Goal: Task Accomplishment & Management: Manage account settings

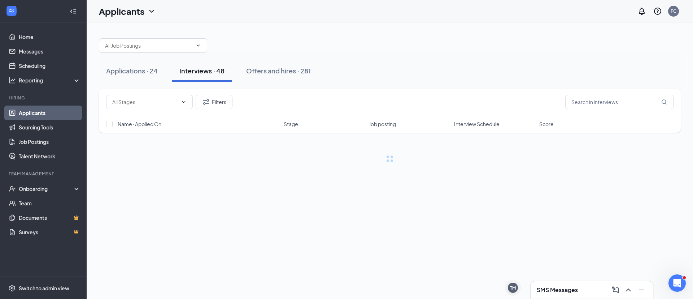
click at [212, 77] on button "Interviews · 48" at bounding box center [202, 71] width 60 height 22
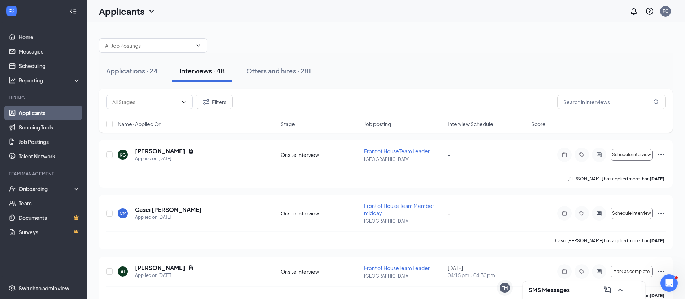
click at [464, 126] on span "Interview Schedule" at bounding box center [470, 123] width 45 height 7
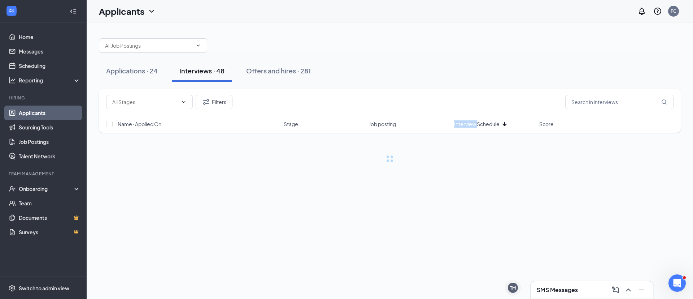
click at [464, 126] on span "Interview Schedule" at bounding box center [476, 123] width 45 height 7
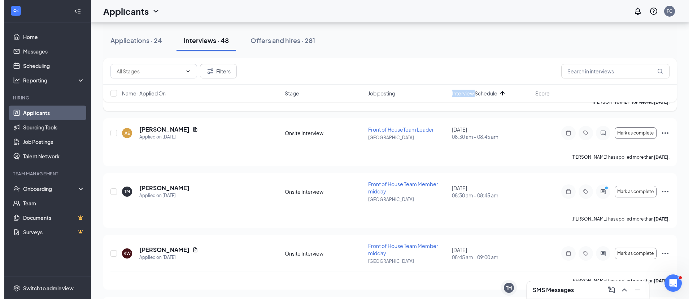
scroll to position [77, 0]
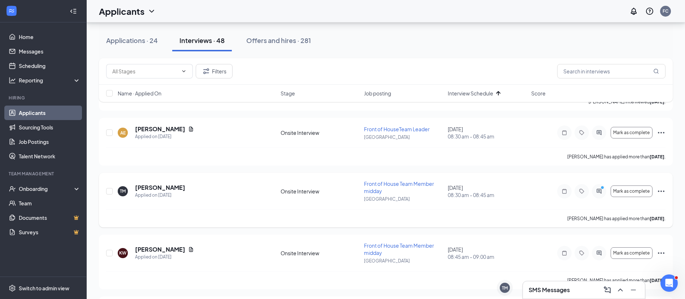
click at [160, 185] on h5 "[PERSON_NAME]" at bounding box center [160, 187] width 50 height 8
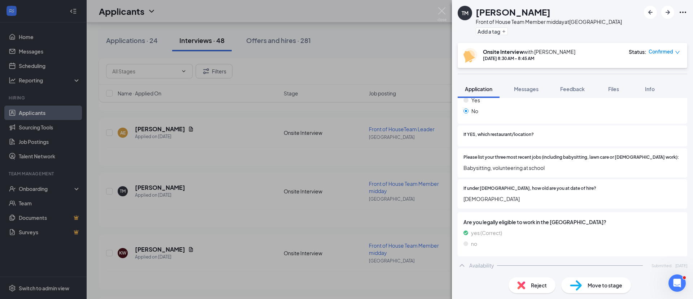
scroll to position [221, 0]
click at [563, 87] on span "Feedback" at bounding box center [572, 89] width 25 height 6
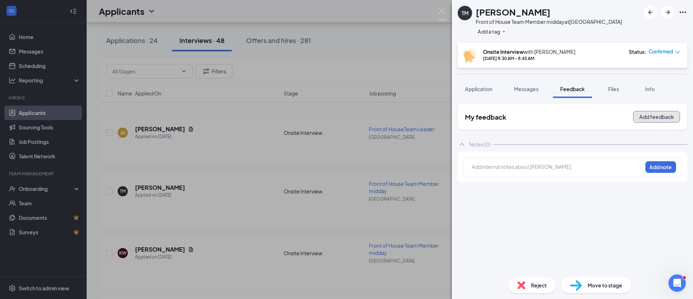
click at [654, 112] on button "Add feedback" at bounding box center [656, 117] width 47 height 12
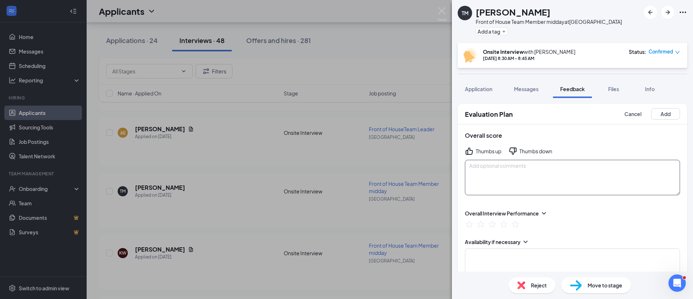
click at [506, 181] on textarea at bounding box center [572, 177] width 215 height 35
type textarea "not really talkative. decent answers but nothing great."
click at [467, 151] on icon "ThumbsUp" at bounding box center [469, 151] width 9 height 9
click at [491, 223] on icon "StarBorder" at bounding box center [492, 223] width 9 height 9
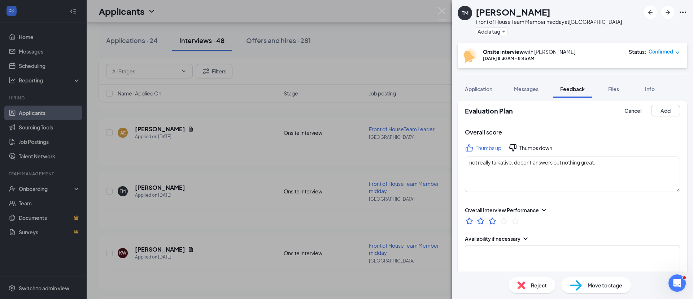
scroll to position [2, 0]
click at [659, 113] on button "Add" at bounding box center [665, 112] width 29 height 12
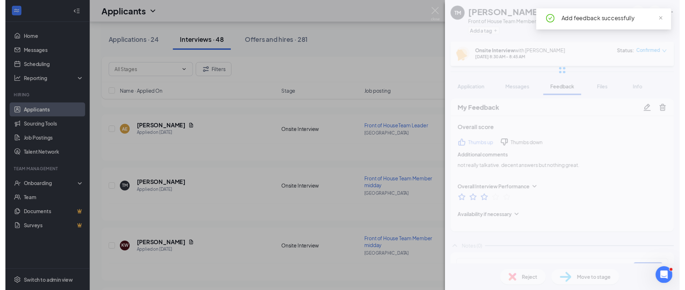
scroll to position [0, 0]
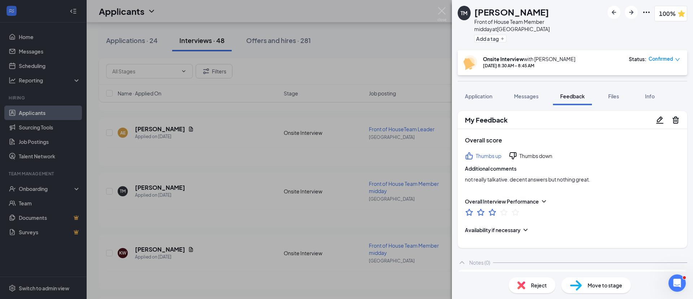
click at [257, 114] on div "TM [PERSON_NAME] Front of House Team Member midday at [GEOGRAPHIC_DATA] Add a t…" at bounding box center [346, 149] width 693 height 299
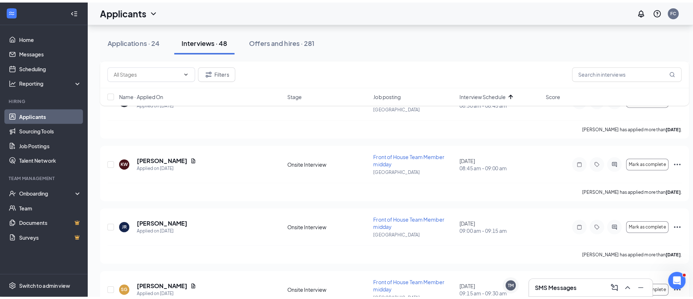
scroll to position [171, 0]
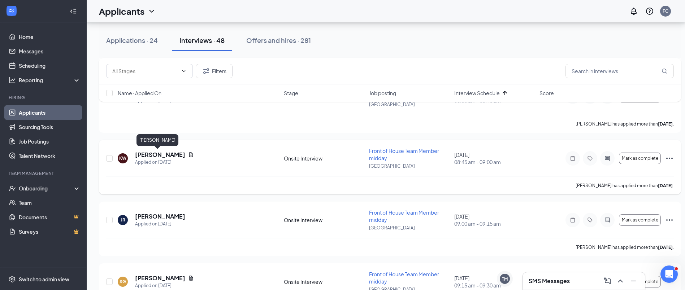
click at [141, 154] on h5 "[PERSON_NAME]" at bounding box center [160, 155] width 50 height 8
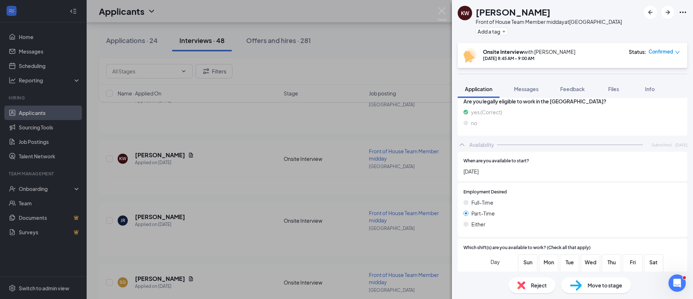
scroll to position [389, 0]
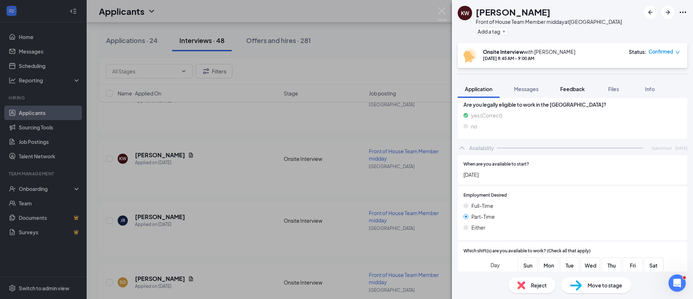
click at [572, 90] on span "Feedback" at bounding box center [572, 89] width 25 height 6
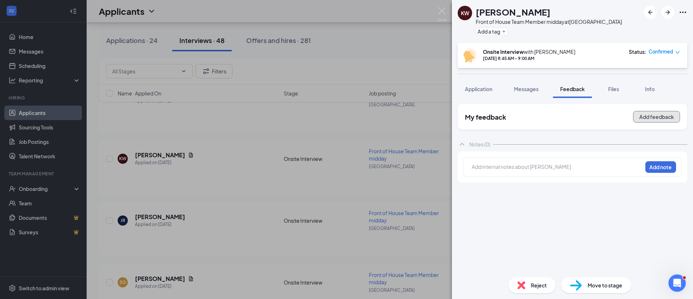
click at [675, 121] on button "Add feedback" at bounding box center [656, 117] width 47 height 12
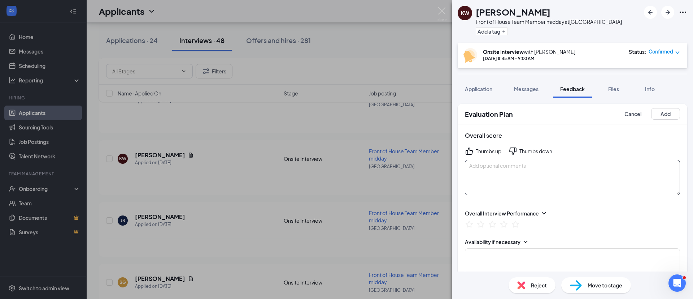
click at [554, 187] on textarea at bounding box center [572, 177] width 215 height 35
click at [558, 173] on textarea "good experience." at bounding box center [572, 177] width 215 height 35
click at [476, 148] on div "Thumbs up" at bounding box center [489, 150] width 26 height 7
click at [566, 174] on textarea "good experience. good answers." at bounding box center [572, 177] width 215 height 35
type textarea "good experience. good answers. 7-4. full time"
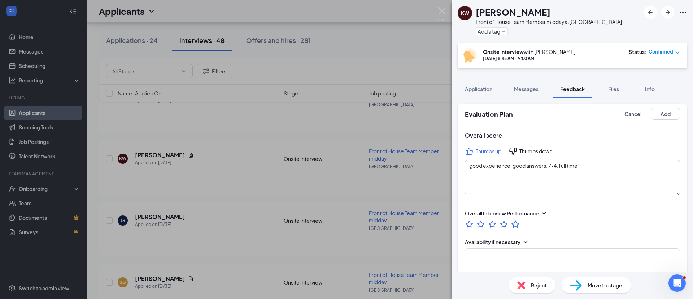
click at [517, 222] on icon "StarBorder" at bounding box center [515, 224] width 8 height 8
click at [661, 113] on button "Add" at bounding box center [665, 114] width 29 height 12
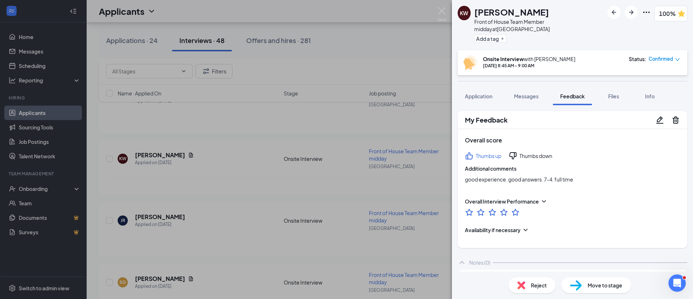
click at [367, 196] on div "KW [PERSON_NAME] Front of House Team Member midday at [GEOGRAPHIC_DATA] Add a t…" at bounding box center [346, 149] width 693 height 299
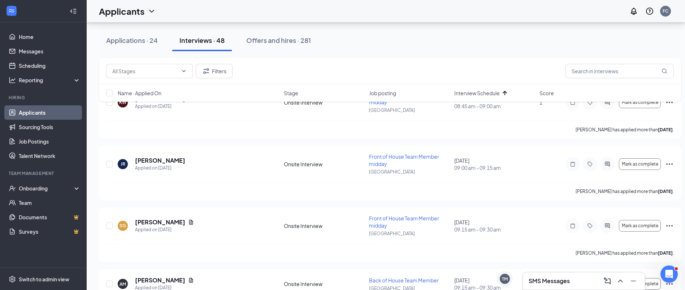
scroll to position [227, 0]
click at [158, 49] on button "Applications · 24" at bounding box center [132, 41] width 66 height 22
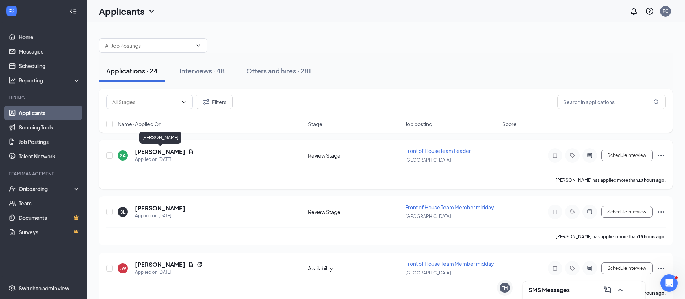
click at [168, 153] on h5 "[PERSON_NAME]" at bounding box center [160, 152] width 50 height 8
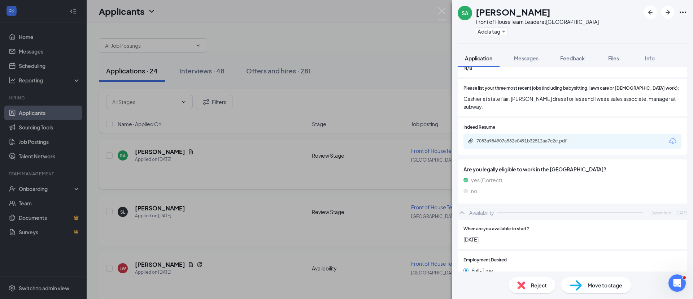
scroll to position [272, 0]
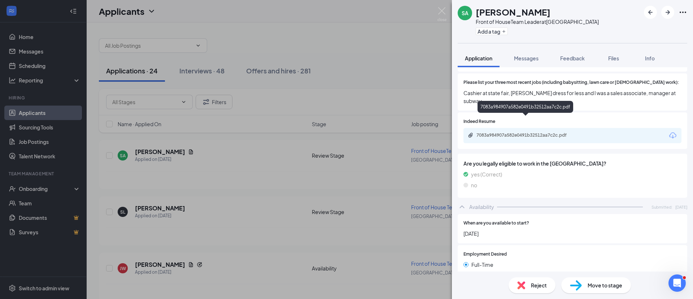
click at [575, 132] on div "7083a984907a582e0491b32512aa7c2c.pdf" at bounding box center [526, 135] width 101 height 6
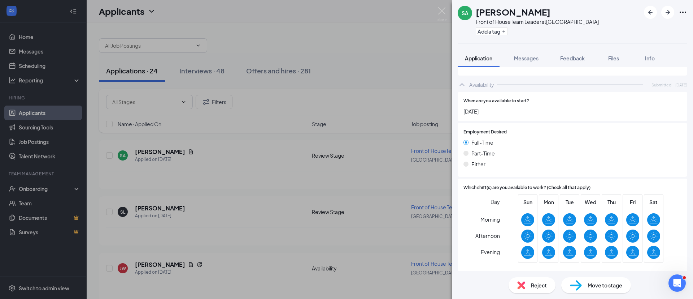
scroll to position [393, 0]
click at [536, 290] on div "Reject" at bounding box center [532, 285] width 47 height 16
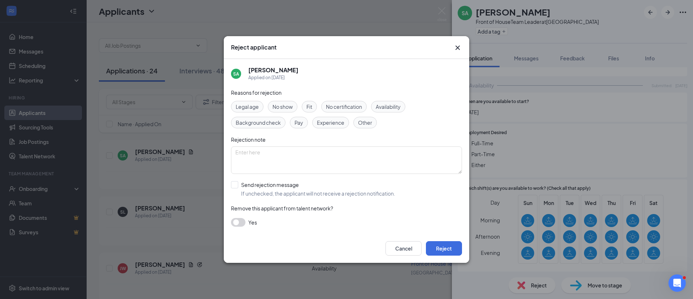
click at [326, 120] on span "Experience" at bounding box center [330, 122] width 27 height 8
click at [311, 106] on span "Fit" at bounding box center [309, 107] width 6 height 8
click at [366, 120] on span "Other" at bounding box center [365, 122] width 14 height 8
click at [271, 189] on input "Send rejection message If unchecked, the applicant will not receive a rejection…" at bounding box center [313, 189] width 164 height 16
checkbox input "true"
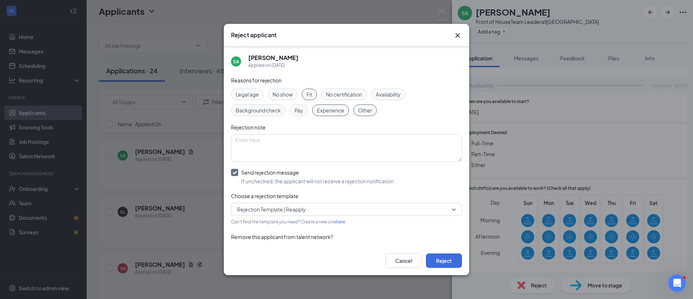
scroll to position [16, 0]
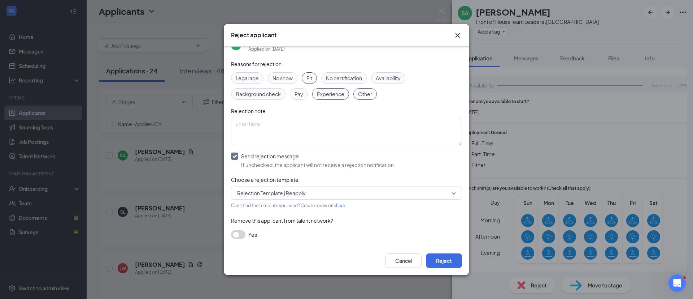
click at [271, 189] on span "Rejection Template | Reapply" at bounding box center [271, 192] width 69 height 11
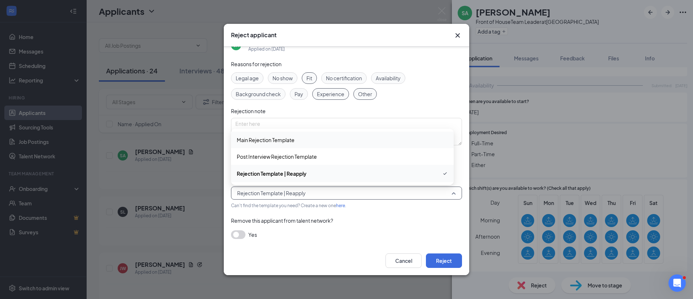
click at [270, 137] on span "Main Rejection Template" at bounding box center [266, 140] width 58 height 8
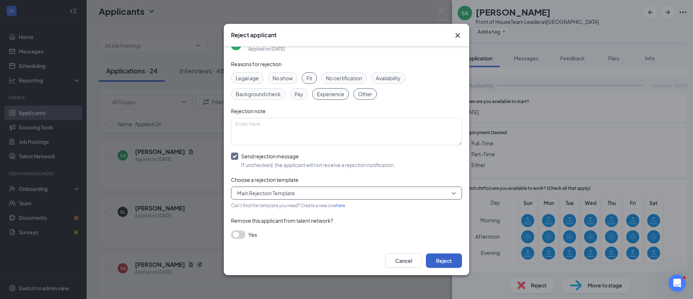
click at [432, 254] on button "Reject" at bounding box center [444, 260] width 36 height 14
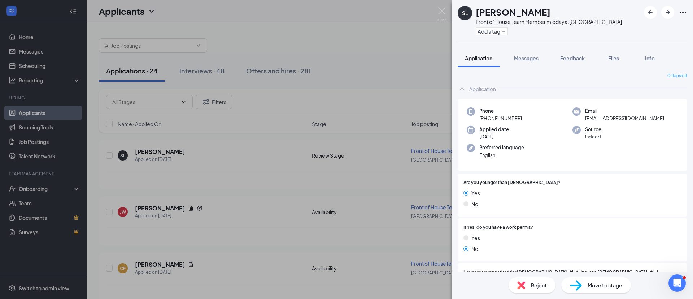
click at [233, 181] on div "[PERSON_NAME] Front of House Team Member midday at [GEOGRAPHIC_DATA] Add a tag …" at bounding box center [346, 149] width 693 height 299
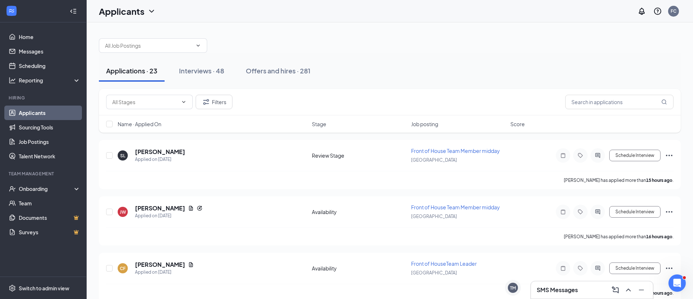
click at [322, 122] on span "Stage" at bounding box center [319, 123] width 14 height 7
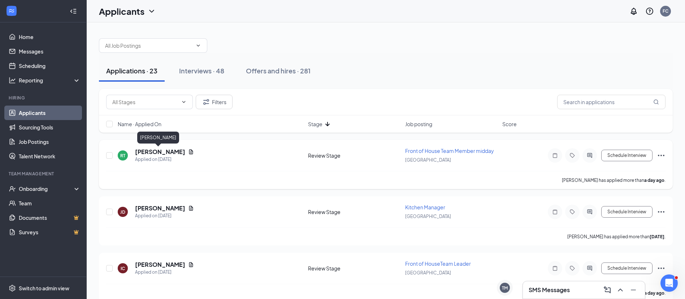
click at [149, 153] on h5 "[PERSON_NAME]" at bounding box center [160, 152] width 50 height 8
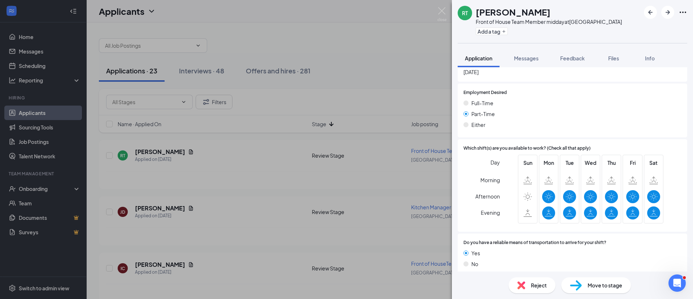
scroll to position [280, 0]
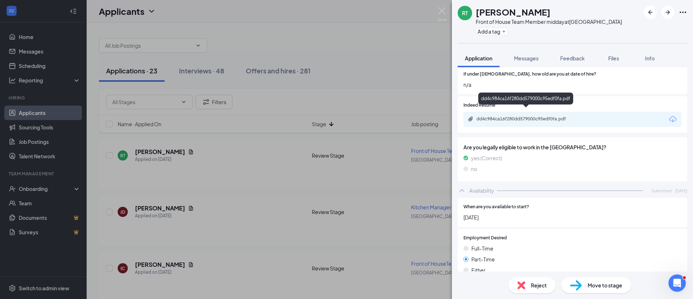
click at [520, 116] on div "dd4c984ca16f280dd579000c95edf0fa.pdf" at bounding box center [526, 119] width 101 height 6
click at [597, 285] on span "Move to stage" at bounding box center [605, 285] width 35 height 8
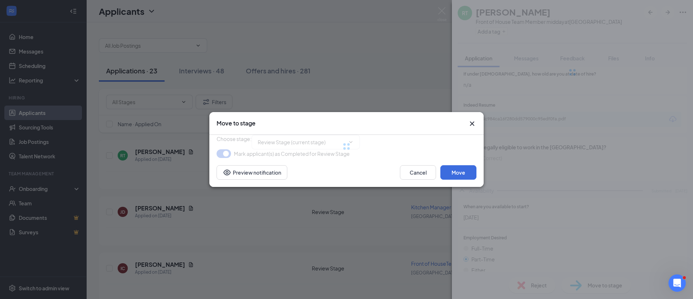
type input "Onsite Interview (next stage)"
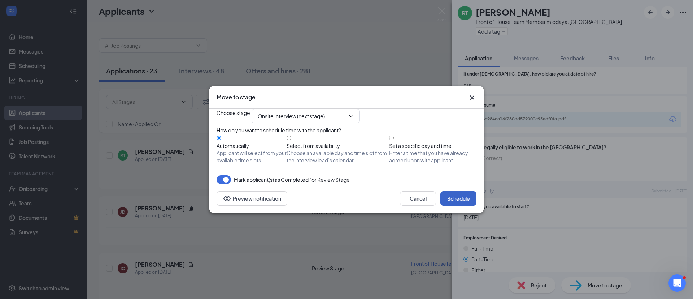
click at [458, 205] on button "Schedule" at bounding box center [458, 198] width 36 height 14
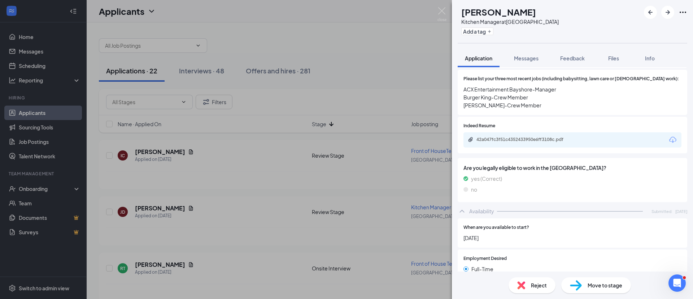
scroll to position [276, 0]
click at [531, 136] on div "42a047fc3f51c4352433950e6ff3108c.pdf" at bounding box center [526, 139] width 101 height 6
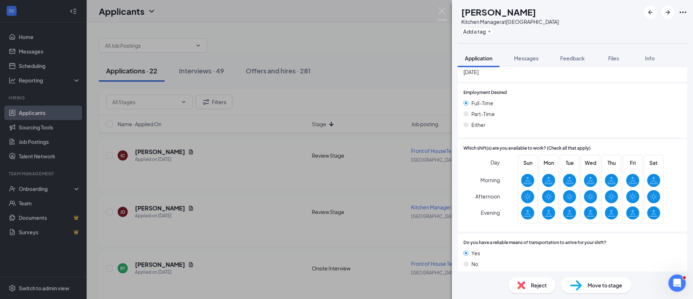
scroll to position [438, 0]
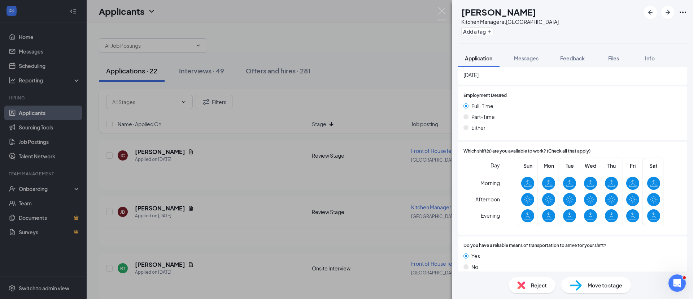
click at [589, 277] on div "Move to stage" at bounding box center [596, 285] width 70 height 16
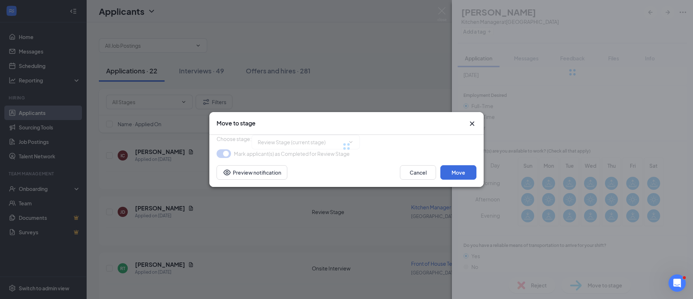
type input "Onsite Interview (next stage)"
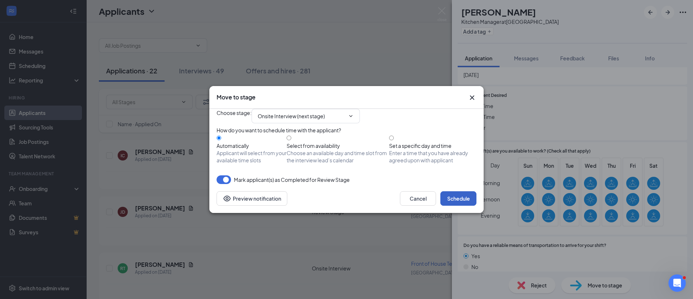
click at [459, 205] on button "Schedule" at bounding box center [458, 198] width 36 height 14
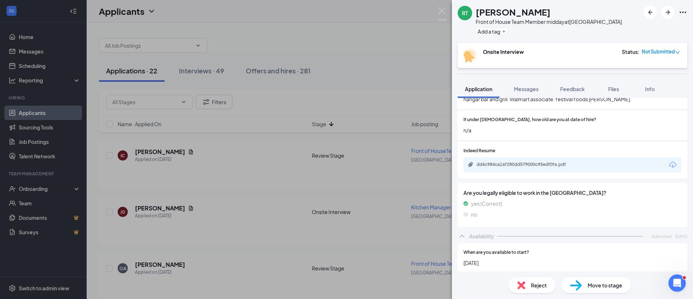
scroll to position [263, 0]
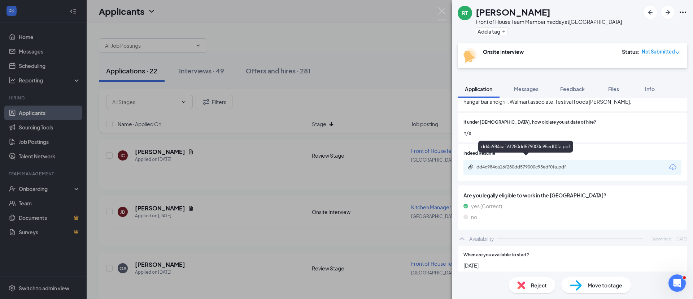
click at [571, 164] on div "dd4c984ca16f280dd579000c95edf0fa.pdf" at bounding box center [526, 167] width 101 height 6
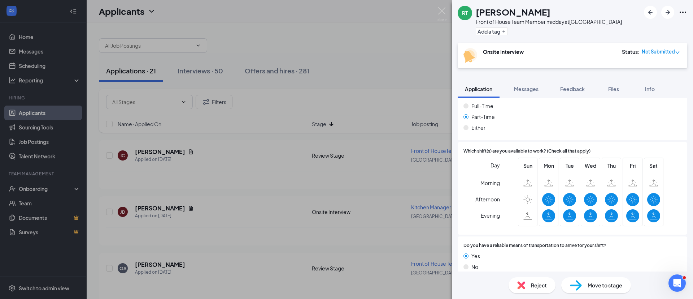
click at [611, 284] on span "Move to stage" at bounding box center [605, 285] width 35 height 8
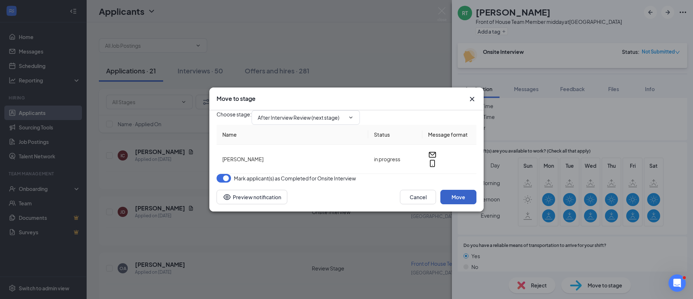
click at [456, 204] on button "Move" at bounding box center [458, 196] width 36 height 14
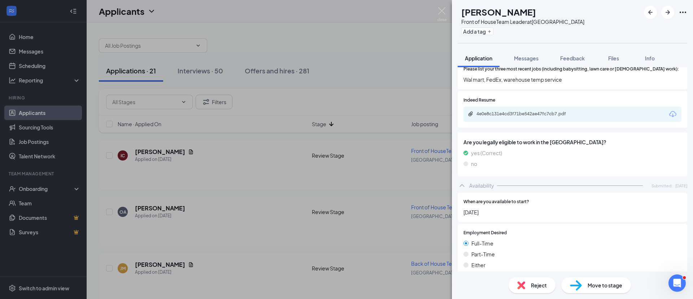
scroll to position [275, 0]
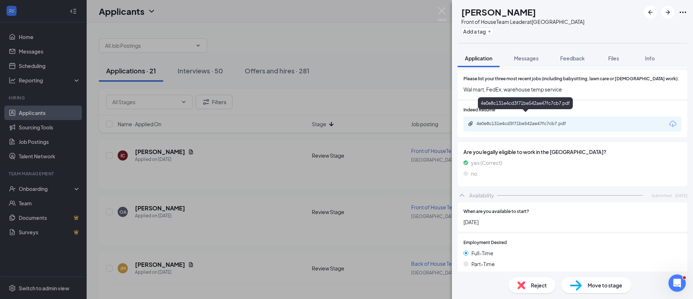
click at [524, 112] on div "4e0e8c131e4cd3f71be542ae47fc7cb7.pdf" at bounding box center [525, 104] width 95 height 15
click at [514, 121] on div "4e0e8c131e4cd3f71be542ae47fc7cb7.pdf" at bounding box center [526, 124] width 117 height 7
click at [596, 278] on div "Move to stage" at bounding box center [596, 285] width 70 height 16
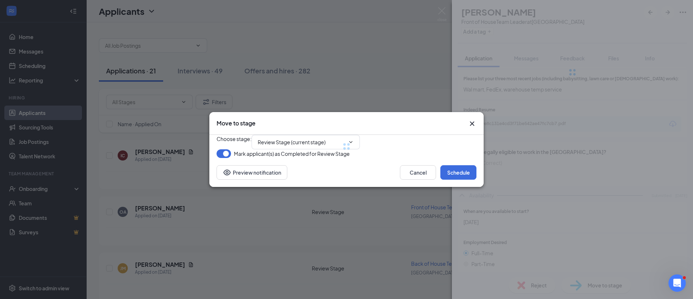
type input "Onsite Interview (next stage)"
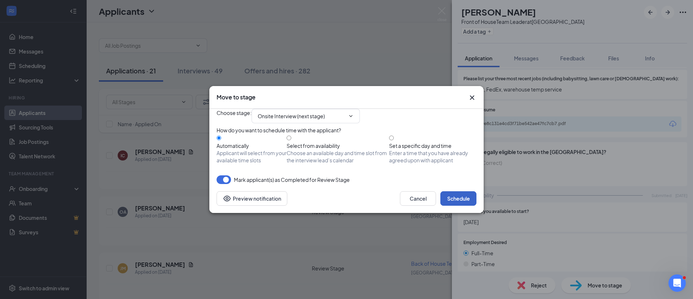
click at [463, 205] on button "Schedule" at bounding box center [458, 198] width 36 height 14
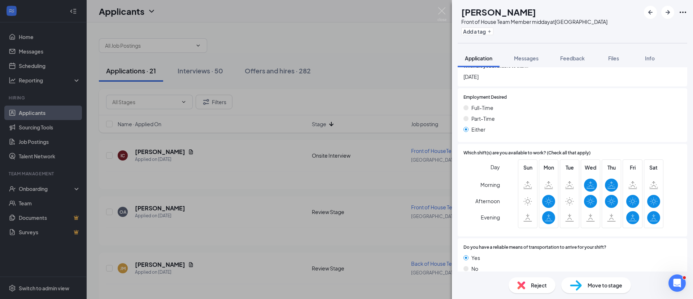
scroll to position [401, 0]
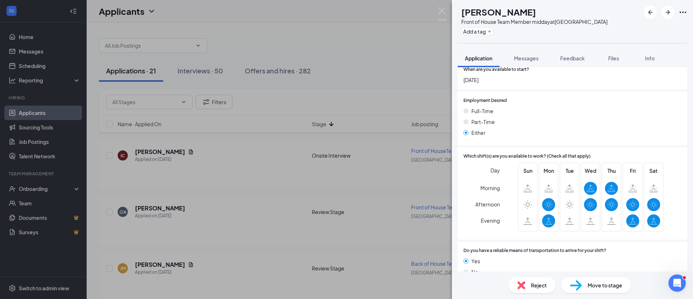
click at [573, 287] on img at bounding box center [576, 285] width 12 height 10
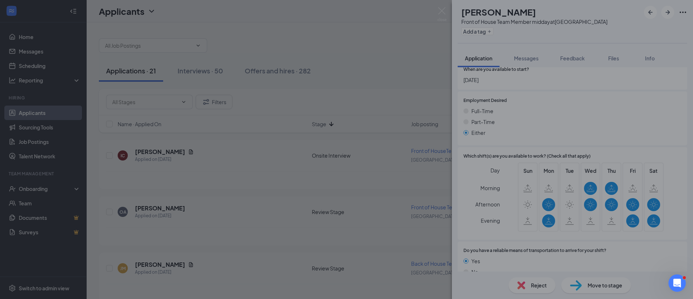
type input "Onsite Interview (next stage)"
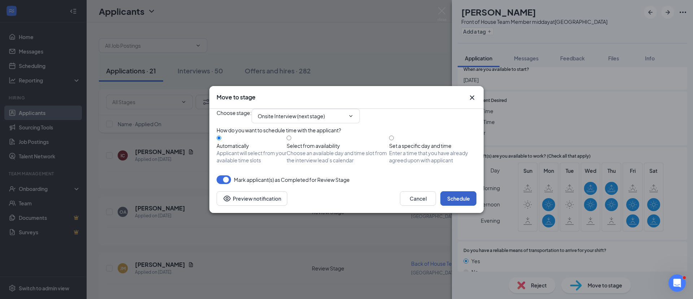
click at [457, 205] on button "Schedule" at bounding box center [458, 198] width 36 height 14
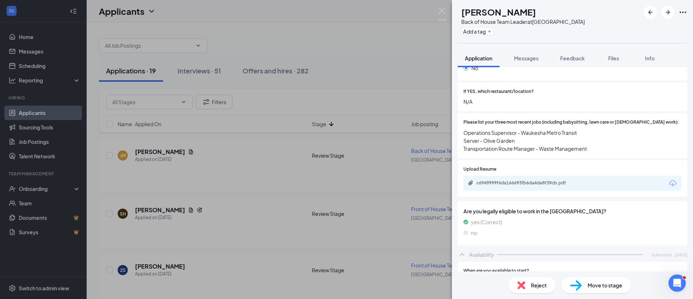
scroll to position [231, 0]
click at [504, 181] on div "c6949999f6da166693fb6da4da8f39cb.pdf" at bounding box center [526, 184] width 101 height 6
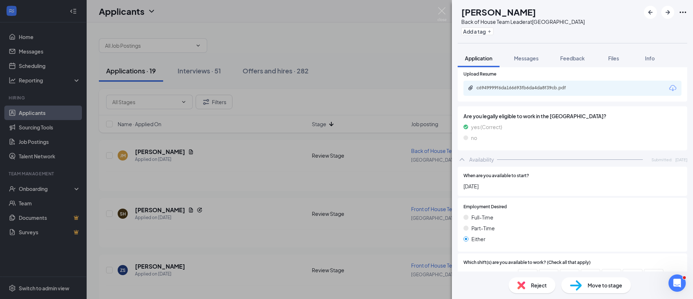
click at [593, 285] on span "Move to stage" at bounding box center [605, 285] width 35 height 8
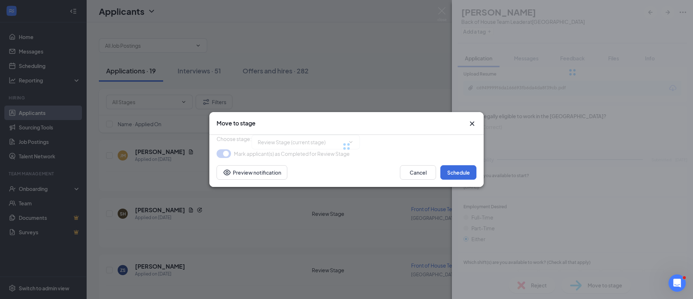
type input "Onsite Interview (next stage)"
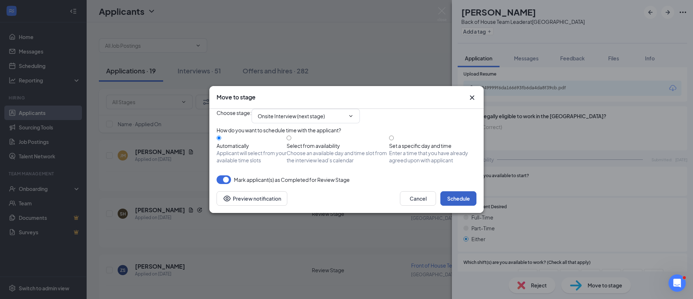
click at [468, 205] on button "Schedule" at bounding box center [458, 198] width 36 height 14
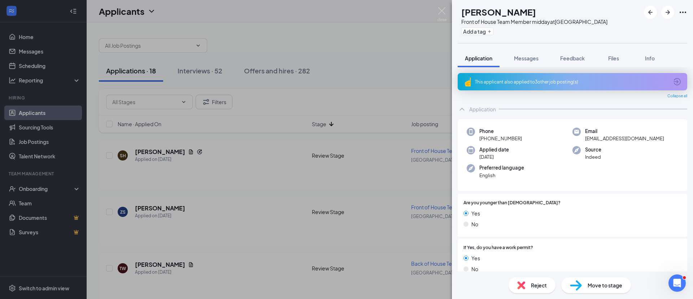
click at [523, 81] on div "This applicant also applied to 3 other job posting(s)" at bounding box center [571, 82] width 193 height 6
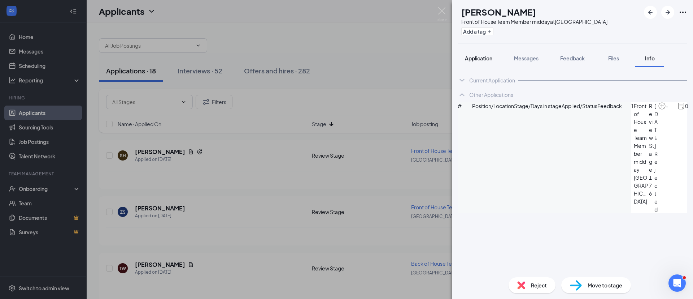
click at [481, 59] on span "Application" at bounding box center [478, 58] width 27 height 6
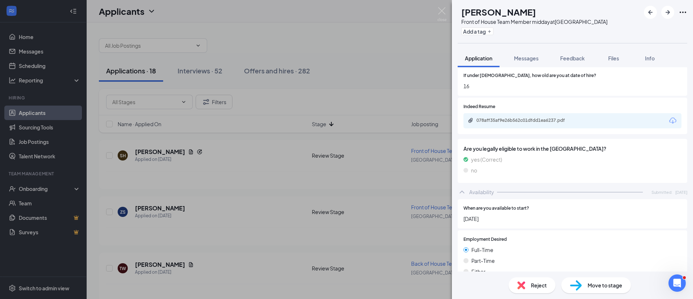
scroll to position [274, 0]
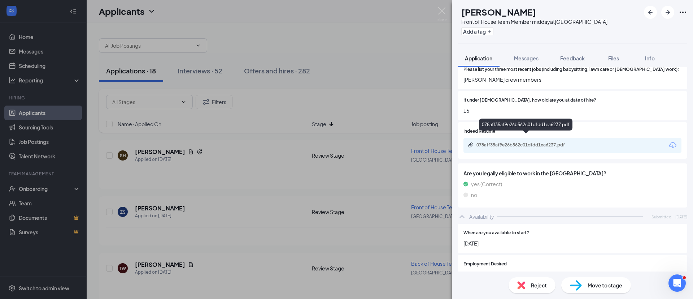
click at [520, 132] on div "078aff35af9e26b562c01dfdd1ea6237.pdf" at bounding box center [525, 125] width 93 height 15
click at [520, 142] on div "078aff35af9e26b562c01dfdd1ea6237.pdf" at bounding box center [526, 145] width 117 height 7
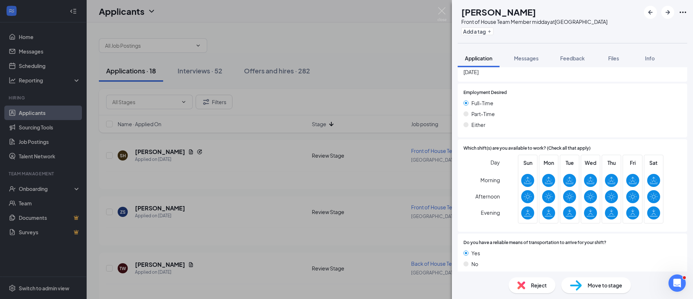
scroll to position [443, 0]
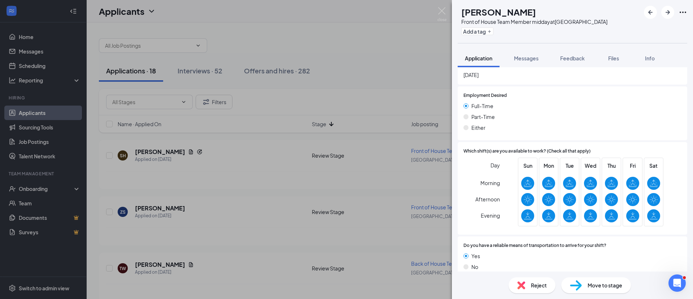
click at [608, 283] on span "Move to stage" at bounding box center [605, 285] width 35 height 8
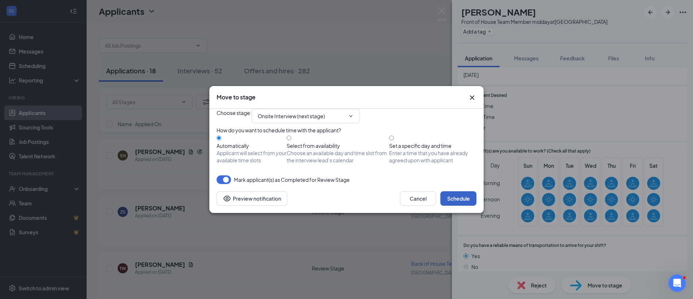
click at [475, 205] on button "Schedule" at bounding box center [458, 198] width 36 height 14
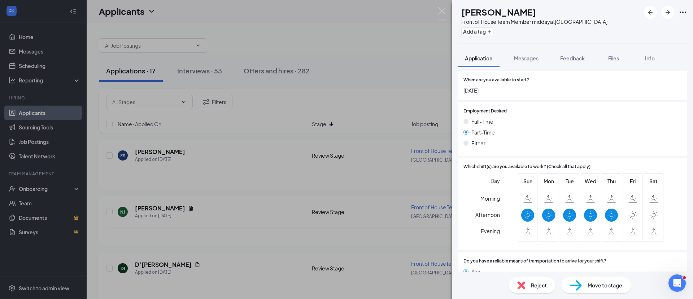
scroll to position [394, 0]
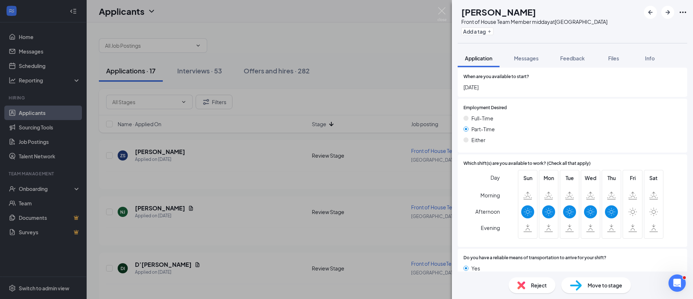
click at [528, 284] on div "Reject" at bounding box center [532, 285] width 47 height 16
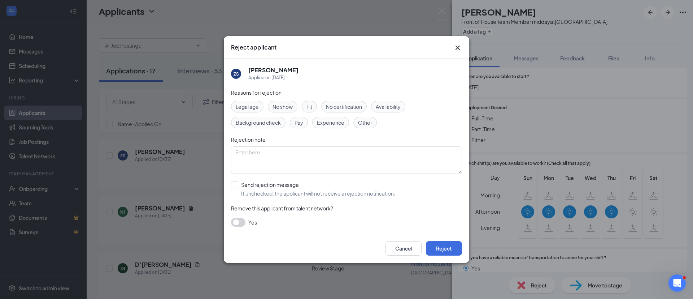
click at [386, 107] on span "Availability" at bounding box center [388, 107] width 25 height 8
click at [281, 190] on input "Send rejection message If unchecked, the applicant will not receive a rejection…" at bounding box center [313, 189] width 164 height 16
checkbox input "true"
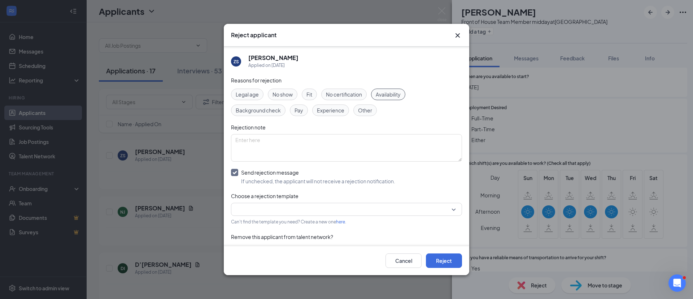
scroll to position [16, 0]
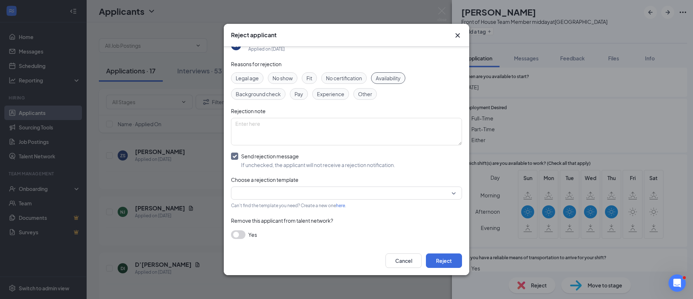
click at [281, 190] on input "search" at bounding box center [343, 193] width 217 height 12
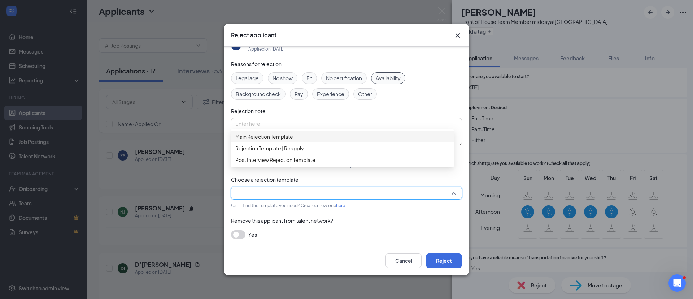
click at [286, 140] on span "Main Rejection Template" at bounding box center [264, 136] width 58 height 8
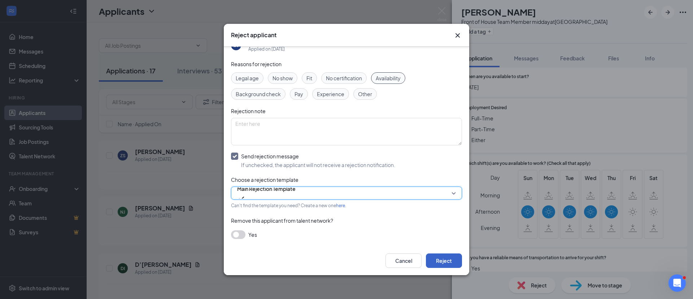
click at [439, 258] on button "Reject" at bounding box center [444, 260] width 36 height 14
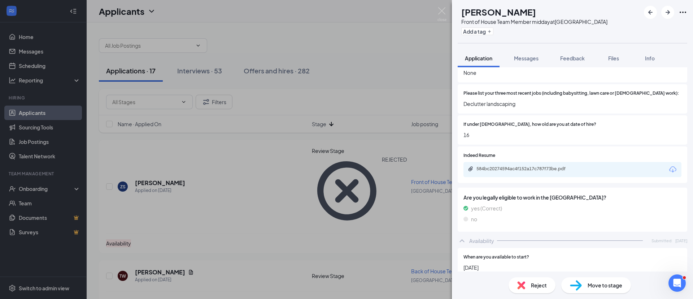
scroll to position [226, 0]
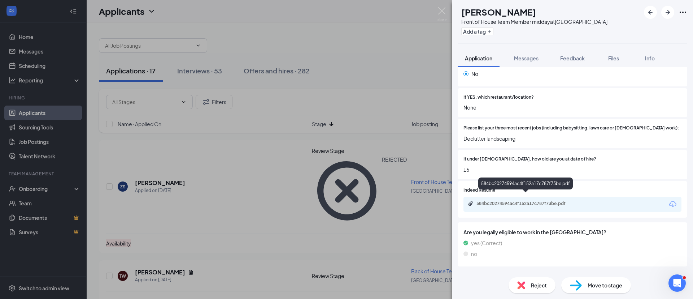
click at [541, 200] on div "584bc20274594ac4f152a17c787f73be.pdf" at bounding box center [526, 203] width 101 height 6
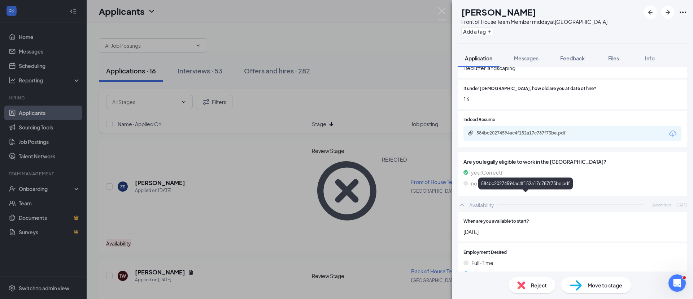
scroll to position [300, 0]
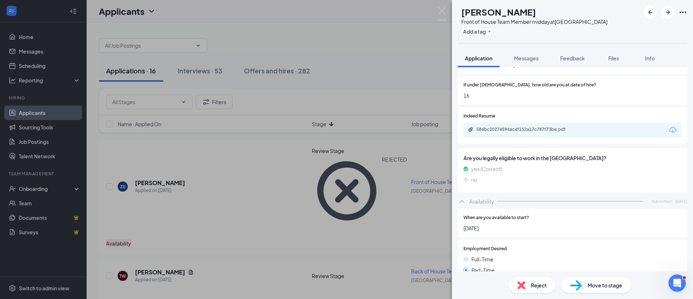
click at [606, 289] on div "Move to stage" at bounding box center [596, 285] width 70 height 16
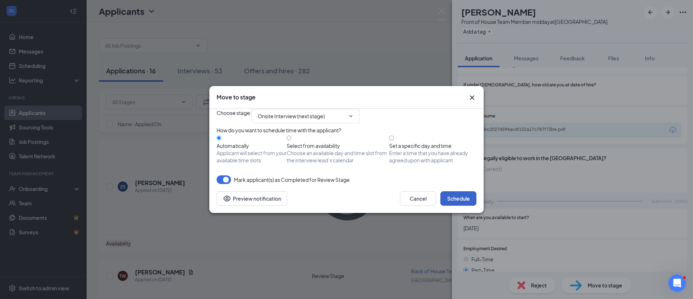
click at [471, 205] on button "Schedule" at bounding box center [458, 198] width 36 height 14
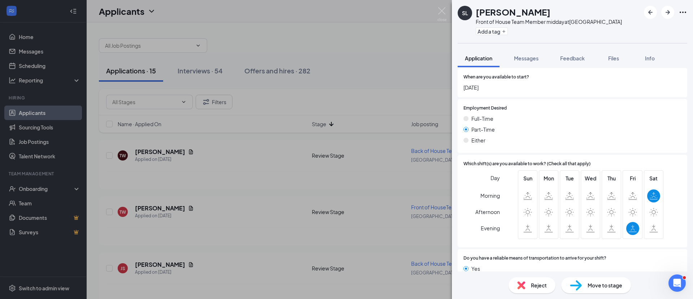
scroll to position [386, 0]
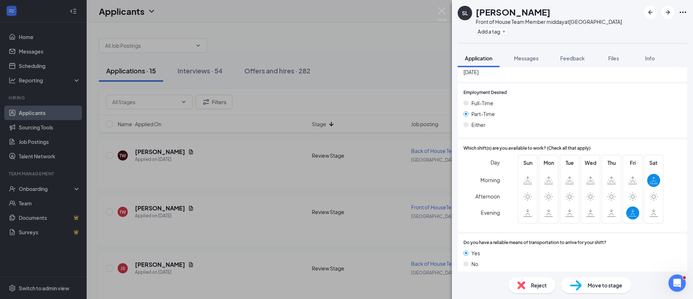
click at [537, 278] on div "Reject" at bounding box center [532, 285] width 47 height 16
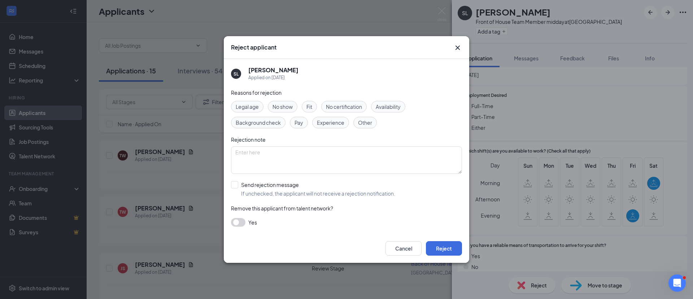
click at [399, 105] on span "Availability" at bounding box center [388, 107] width 25 height 8
click at [262, 189] on input "Send rejection message If unchecked, the applicant will not receive a rejection…" at bounding box center [313, 189] width 164 height 16
checkbox input "true"
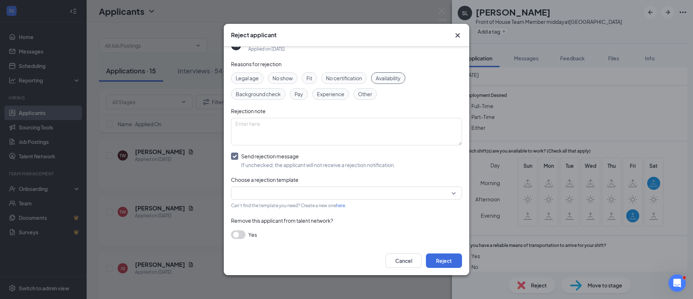
scroll to position [16, 0]
click at [262, 189] on input "search" at bounding box center [343, 193] width 217 height 12
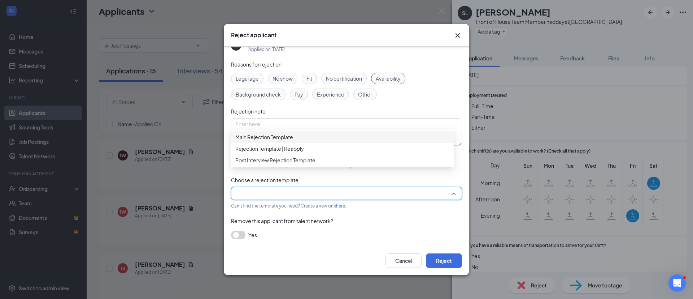
click at [256, 141] on span "Main Rejection Template" at bounding box center [264, 137] width 58 height 8
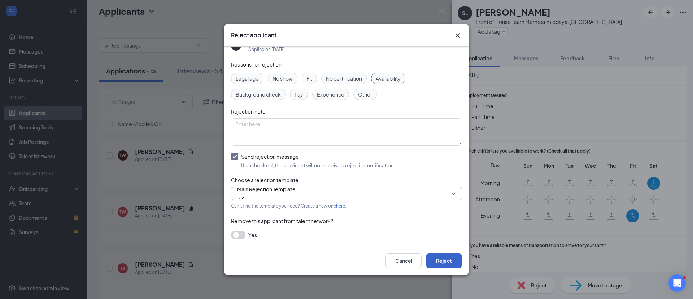
click at [445, 258] on button "Reject" at bounding box center [444, 260] width 36 height 14
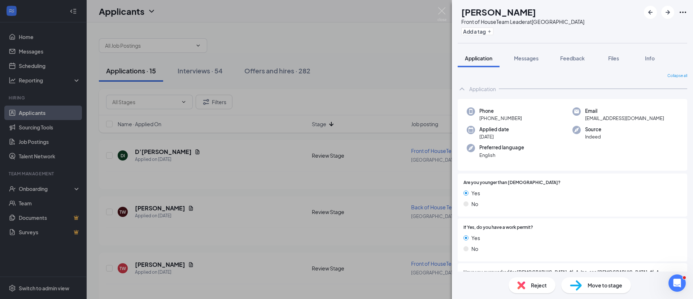
click at [383, 128] on div "AR [PERSON_NAME] Front of HouseTeam Leader at [GEOGRAPHIC_DATA] Add a tag Appli…" at bounding box center [346, 149] width 693 height 299
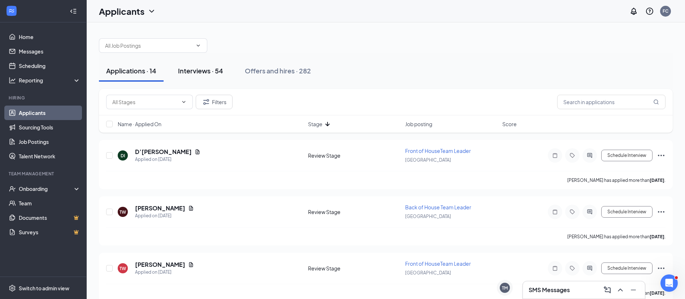
click at [212, 74] on div "Interviews · 54" at bounding box center [200, 70] width 45 height 9
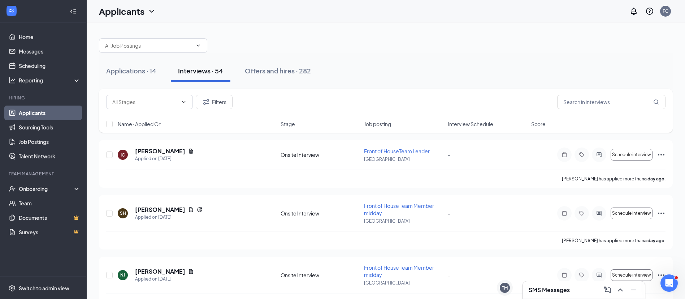
click at [534, 124] on span "Score" at bounding box center [538, 123] width 14 height 7
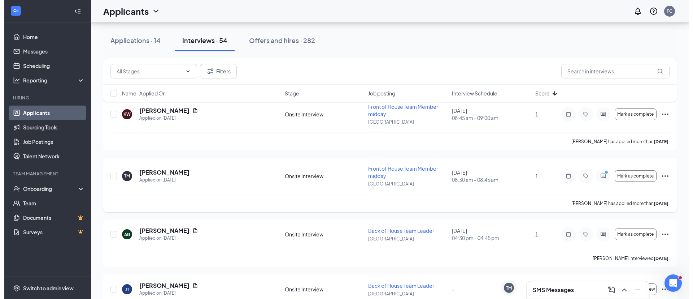
scroll to position [44, 0]
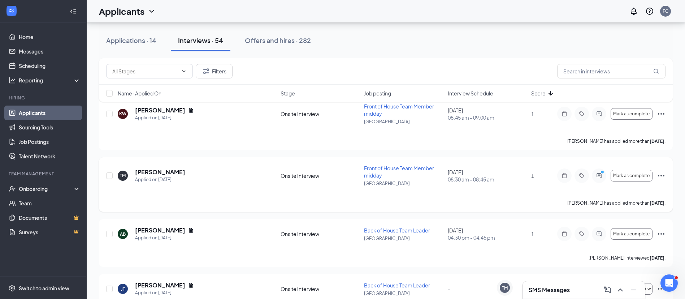
click at [173, 176] on div "Applied on [DATE]" at bounding box center [160, 179] width 50 height 7
click at [164, 175] on h5 "[PERSON_NAME]" at bounding box center [160, 172] width 50 height 8
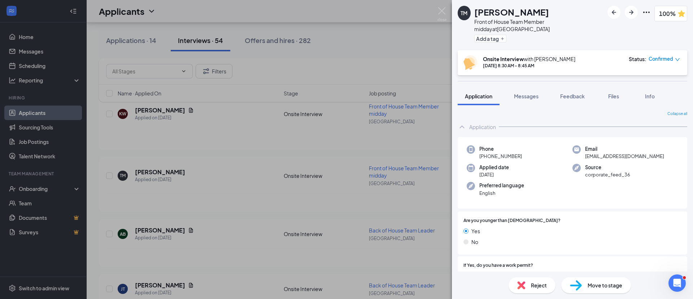
click at [255, 187] on div "TM Ta’Shaun Morris Front of House Team Member midday at Brookfield Square Add a…" at bounding box center [346, 149] width 693 height 299
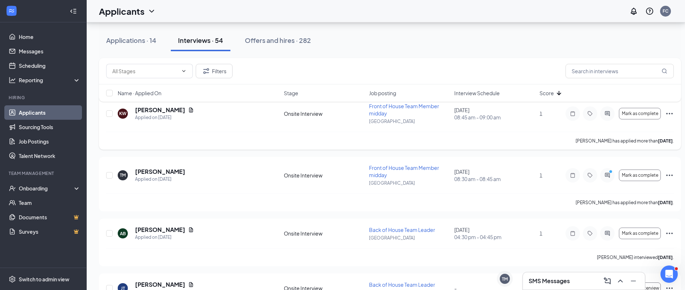
click at [149, 110] on h5 "[PERSON_NAME]" at bounding box center [160, 110] width 50 height 8
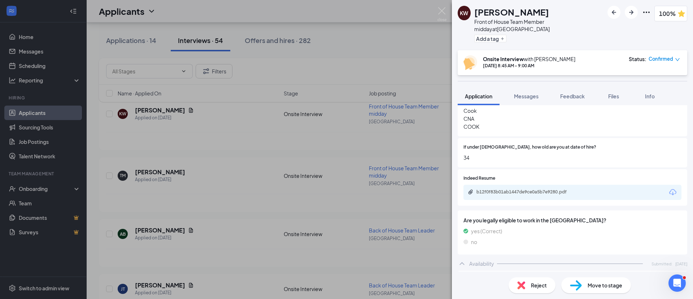
scroll to position [278, 0]
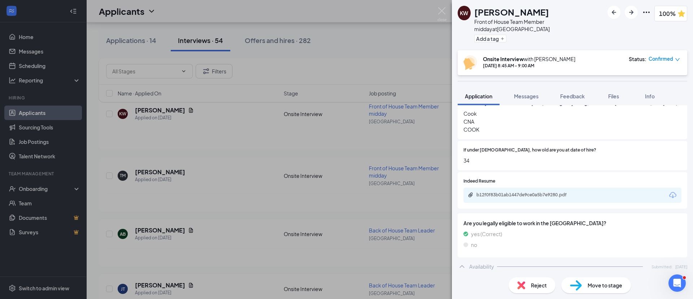
click at [511, 192] on div "b12f0f83b01ab1447de9ce0a5b7e9280.pdf" at bounding box center [526, 195] width 101 height 6
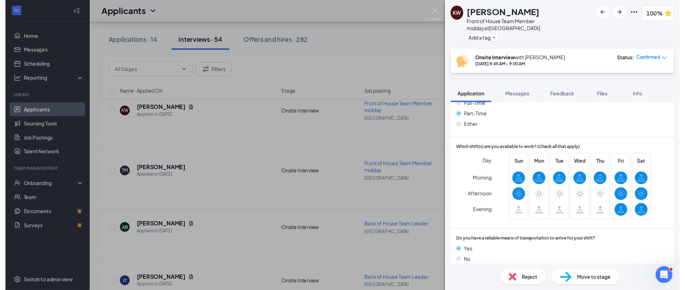
scroll to position [499, 0]
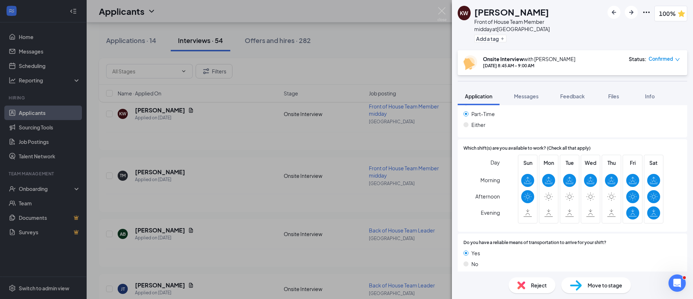
drag, startPoint x: 390, startPoint y: 144, endPoint x: 318, endPoint y: 144, distance: 71.8
click at [318, 144] on div "KW Kayla West Front of House Team Member midday at Brookfield Square Add a tag …" at bounding box center [346, 149] width 693 height 299
click at [318, 144] on div "Kayla West has applied more than 7 days ago ." at bounding box center [389, 141] width 567 height 18
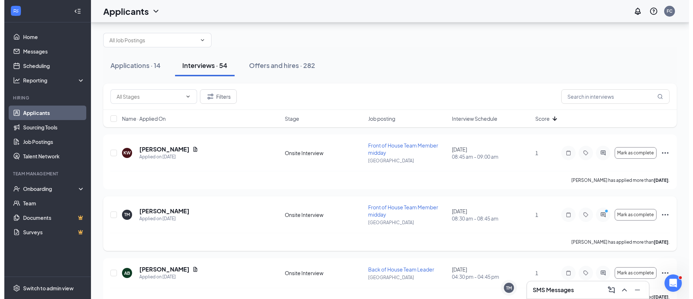
scroll to position [1, 0]
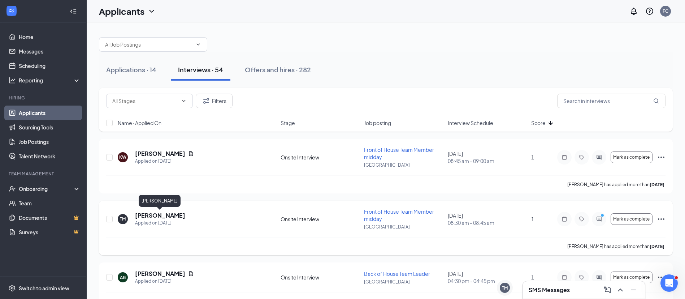
click at [160, 212] on h5 "[PERSON_NAME]" at bounding box center [160, 215] width 50 height 8
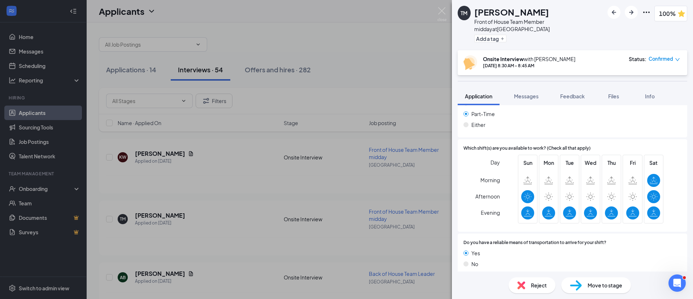
scroll to position [445, 0]
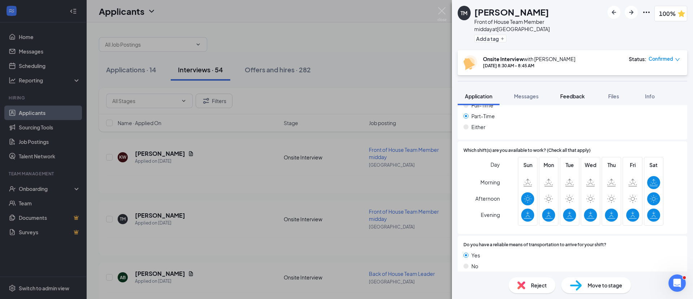
click at [563, 104] on button "Feedback" at bounding box center [572, 96] width 39 height 18
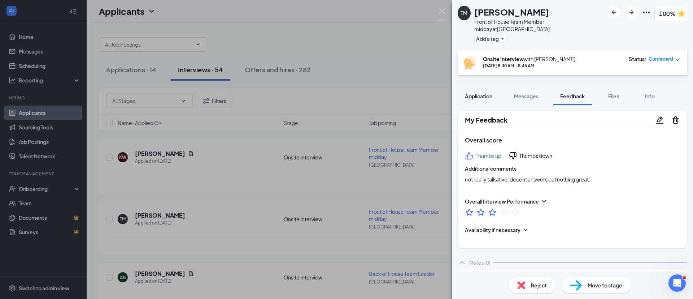
click at [479, 104] on button "Application" at bounding box center [479, 96] width 42 height 18
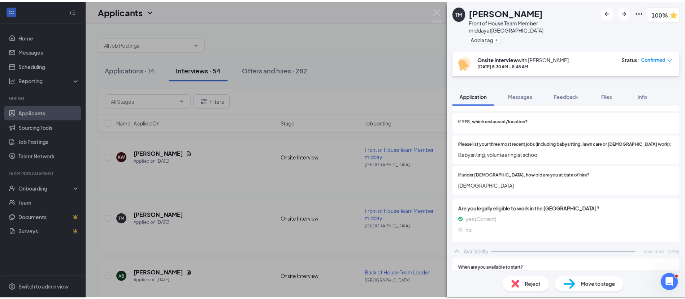
scroll to position [240, 0]
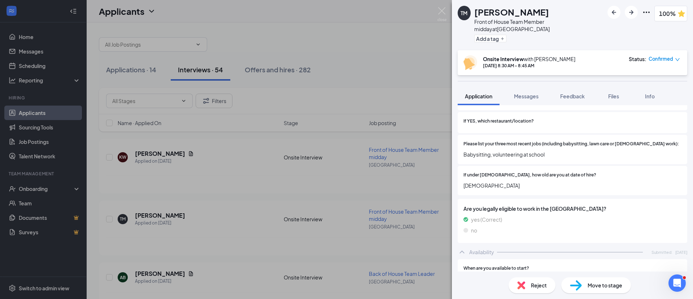
click at [374, 178] on div "TM Ta’Shaun Morris Front of House Team Member midday at Brookfield Square Add a…" at bounding box center [346, 149] width 693 height 299
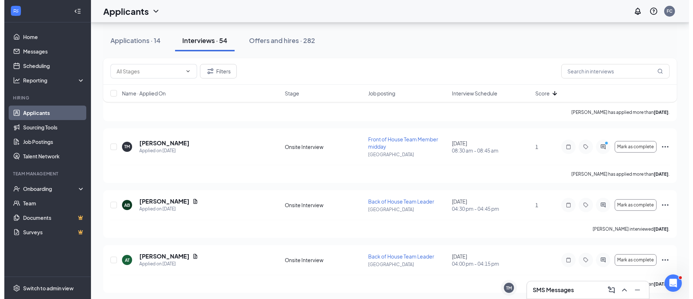
scroll to position [74, 0]
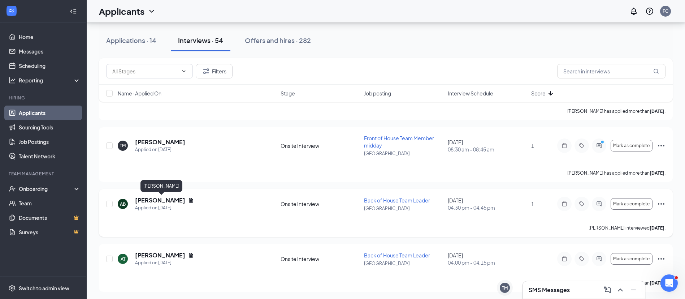
click at [185, 199] on h5 "[PERSON_NAME]" at bounding box center [160, 200] width 50 height 8
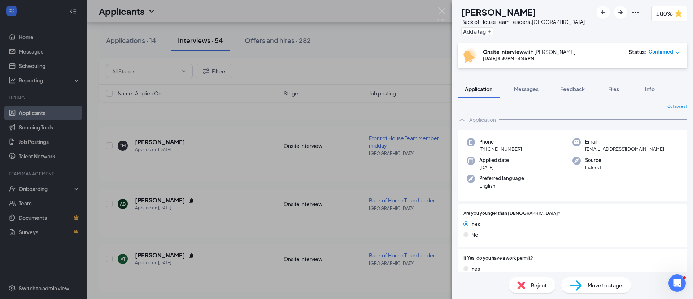
drag, startPoint x: 568, startPoint y: 84, endPoint x: 638, endPoint y: 190, distance: 127.1
click at [638, 190] on div "Phone +1 (414) 731-2725 Email angelofcb09@gmail.com Applied date Aug 28 Source …" at bounding box center [573, 166] width 230 height 72
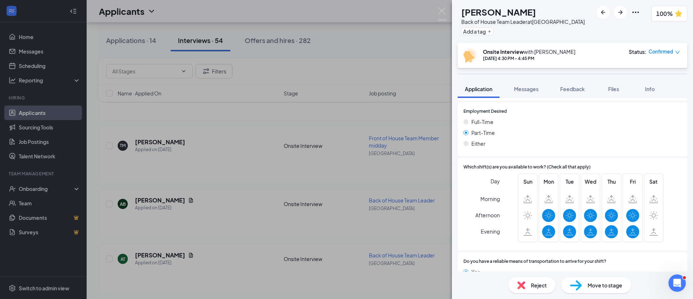
scroll to position [443, 0]
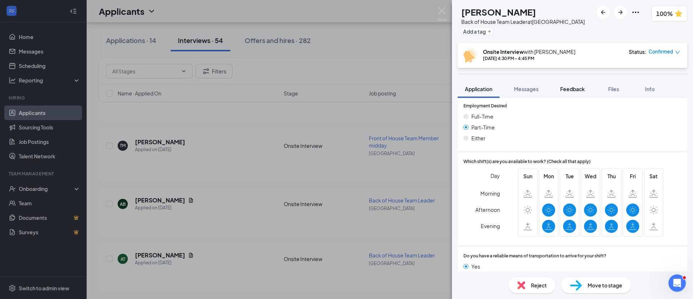
click at [575, 89] on span "Feedback" at bounding box center [572, 89] width 25 height 6
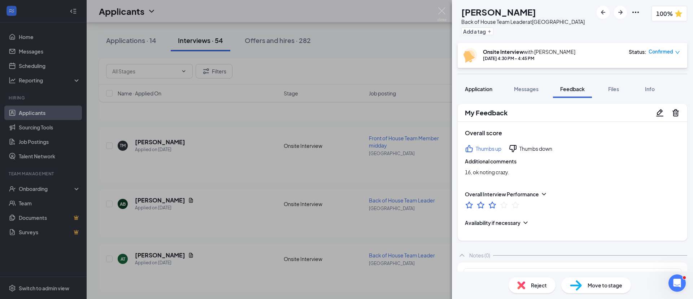
click at [475, 87] on span "Application" at bounding box center [478, 89] width 27 height 6
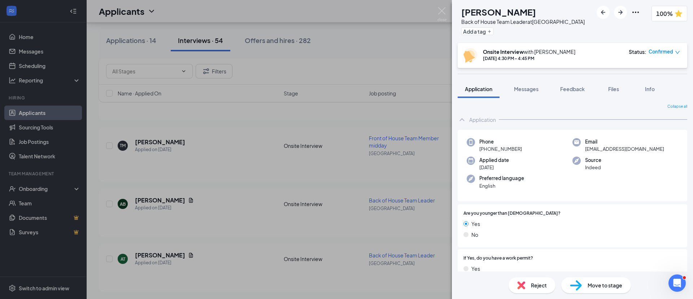
click at [395, 59] on div "AB Angelo Blanca-Nieto Back of House Team Leader at Brookfield Square Add a tag…" at bounding box center [346, 149] width 693 height 299
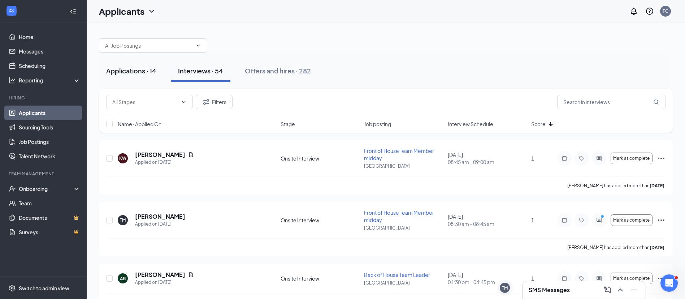
click at [129, 74] on div "Applications · 14" at bounding box center [131, 70] width 50 height 9
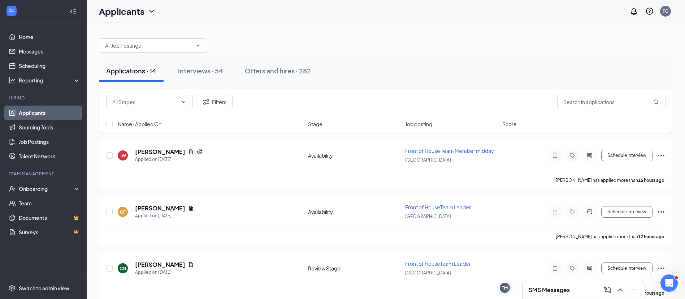
click at [304, 131] on div "Name · Applied On Stage Job posting Score" at bounding box center [386, 123] width 574 height 17
click at [312, 123] on span "Stage" at bounding box center [315, 123] width 14 height 7
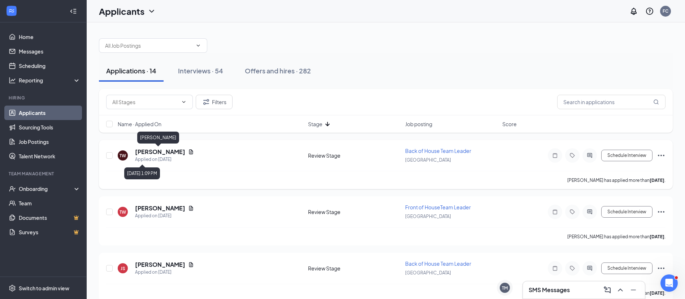
click at [150, 152] on h5 "[PERSON_NAME]" at bounding box center [160, 152] width 50 height 8
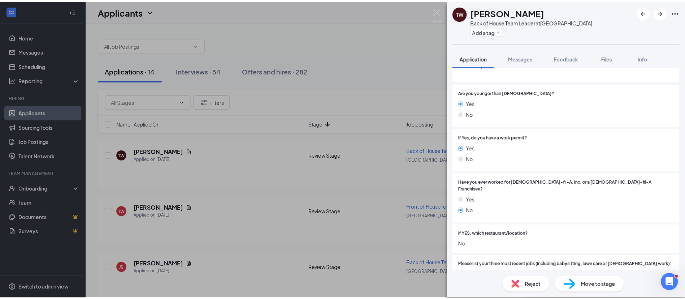
scroll to position [90, 0]
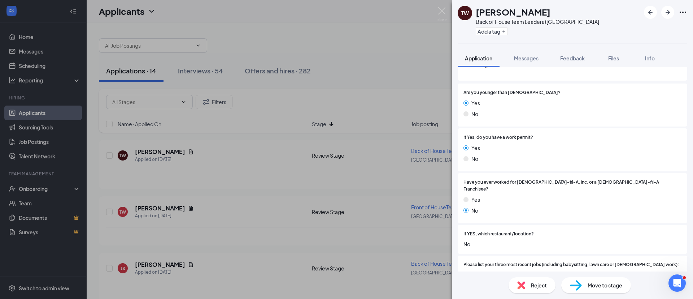
click at [445, 90] on div "TW tyrell wilson Back of House Team Leader at Brookfield Square Add a tag Appli…" at bounding box center [346, 149] width 693 height 299
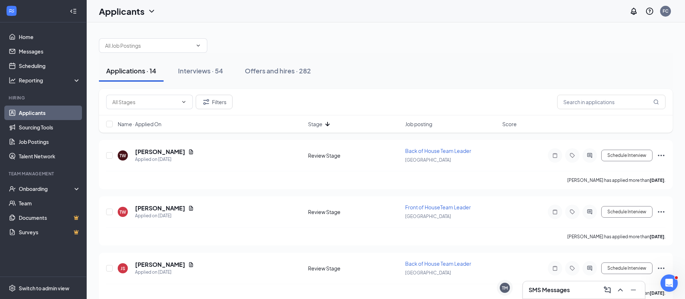
click at [206, 68] on div "Interviews · 54" at bounding box center [200, 70] width 45 height 9
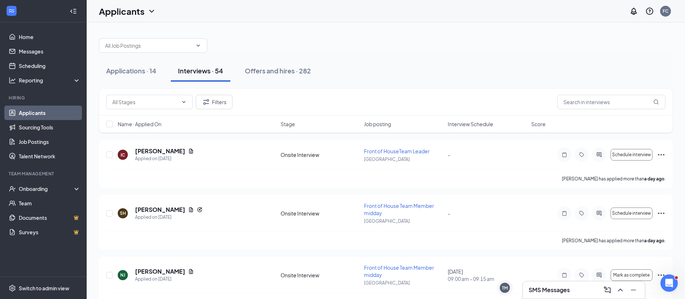
click at [490, 122] on span "Interview Schedule" at bounding box center [470, 123] width 45 height 7
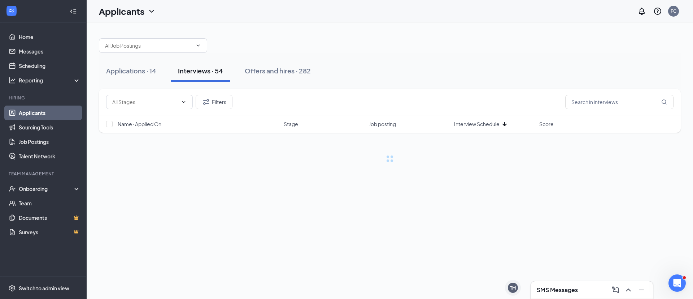
click at [490, 122] on span "Interview Schedule" at bounding box center [476, 123] width 45 height 7
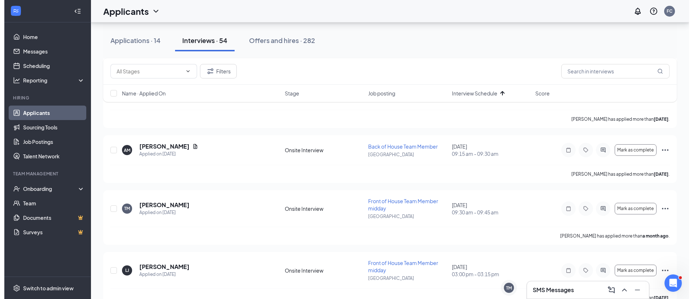
scroll to position [363, 0]
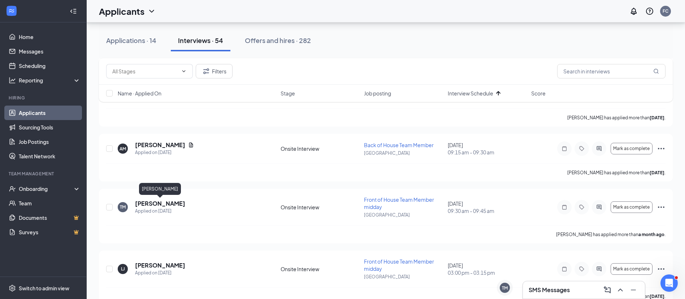
click at [170, 204] on h5 "[PERSON_NAME]" at bounding box center [160, 203] width 50 height 8
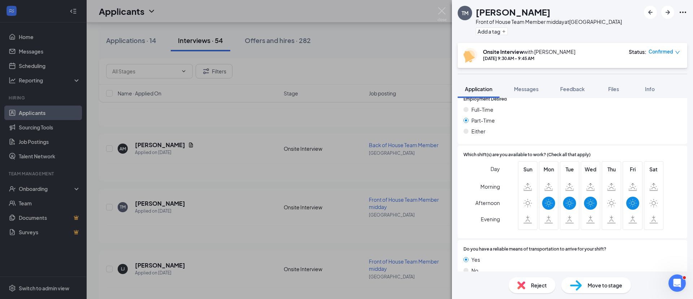
scroll to position [456, 0]
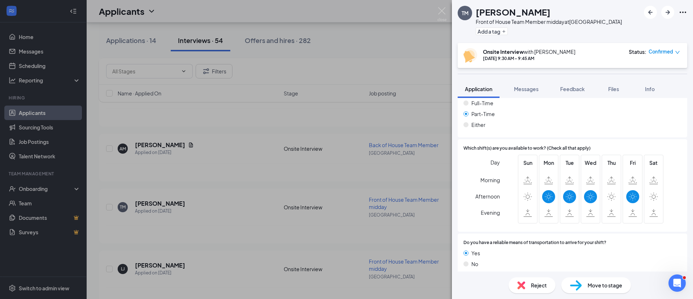
click at [574, 89] on span "Feedback" at bounding box center [572, 89] width 25 height 6
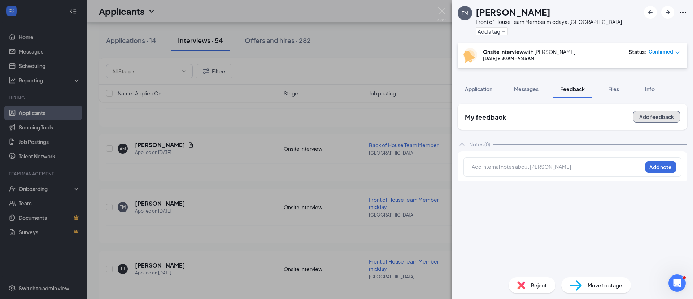
click at [652, 121] on button "Add feedback" at bounding box center [656, 117] width 47 height 12
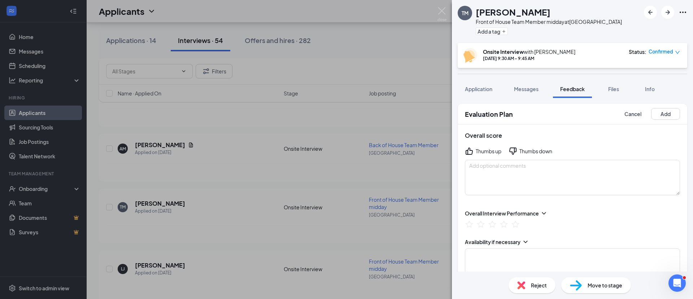
click at [520, 149] on div "Thumbs down" at bounding box center [535, 150] width 33 height 7
click at [520, 157] on div "Overall score Thumbs up Thumbs down" at bounding box center [573, 163] width 230 height 78
click at [520, 175] on textarea at bounding box center [572, 177] width 215 height 35
click at [469, 223] on icon "StarBorder" at bounding box center [469, 223] width 9 height 9
click at [572, 176] on textarea "10 min late. no real Hussle not real culture fit" at bounding box center [572, 177] width 215 height 35
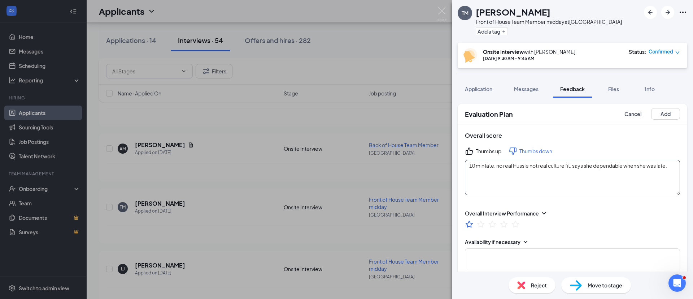
type textarea "10 min late. no real Hussle not real culture fit. says she dependable when she …"
click at [651, 110] on button "Add" at bounding box center [665, 114] width 29 height 12
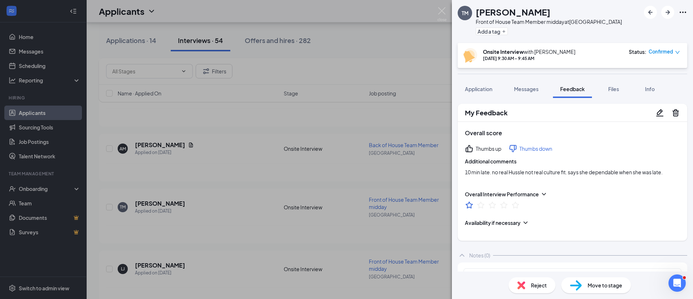
click at [291, 143] on div "TM tamitha M Barker Front of House Team Member midday at Brookfield Square Add …" at bounding box center [346, 149] width 693 height 299
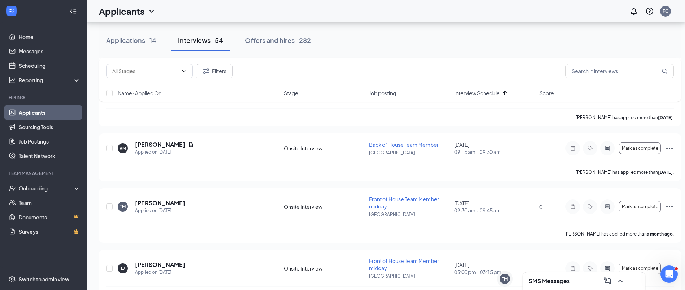
click at [144, 42] on div "Applications · 14" at bounding box center [131, 40] width 50 height 9
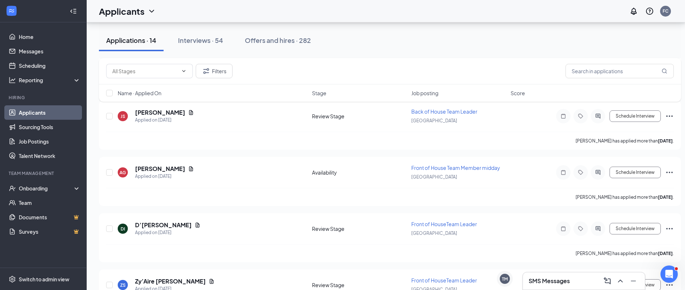
scroll to position [357, 4]
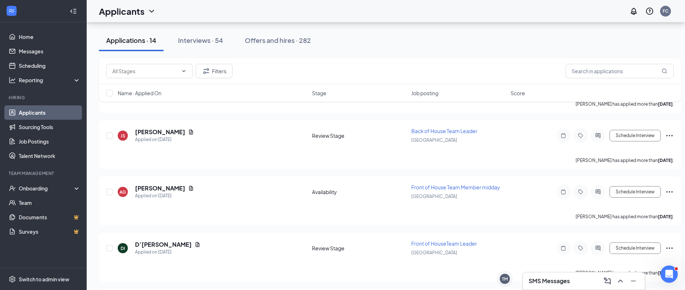
click at [323, 95] on span "Stage" at bounding box center [319, 93] width 14 height 7
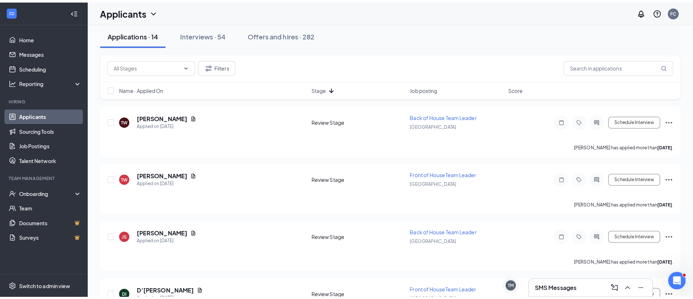
scroll to position [0, 0]
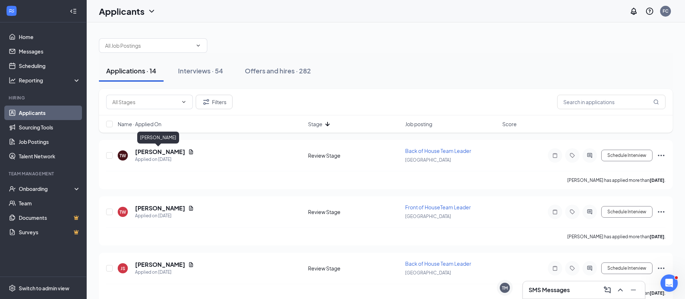
click at [149, 151] on h5 "[PERSON_NAME]" at bounding box center [160, 152] width 50 height 8
